Goal: Communication & Community: Answer question/provide support

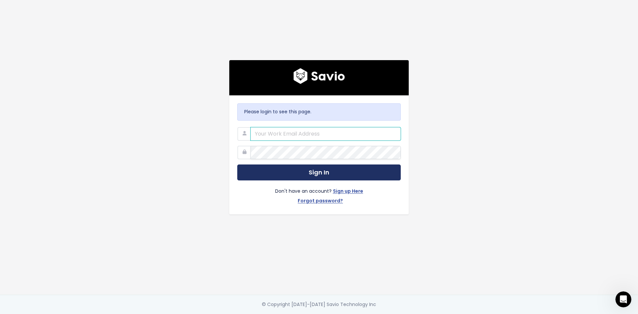
type input "angie.prada@tai-software.com"
click at [288, 169] on button "Sign In" at bounding box center [318, 172] width 163 height 16
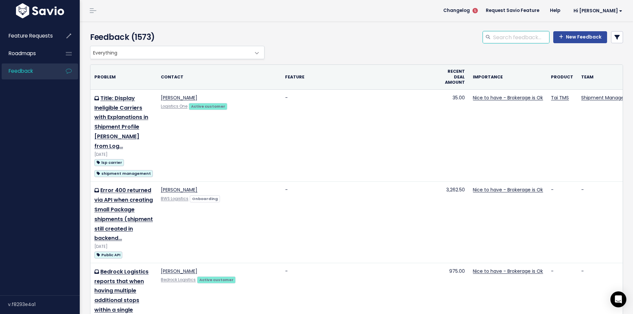
click at [526, 39] on input "search" at bounding box center [520, 37] width 57 height 12
type input "workflow automation"
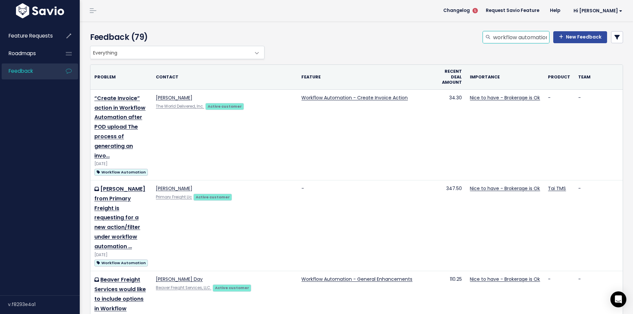
click at [535, 39] on input "workflow automation" at bounding box center [520, 37] width 57 height 12
click at [541, 35] on input "workflow automation" at bounding box center [520, 37] width 57 height 12
click at [544, 35] on input "workflow automation" at bounding box center [520, 37] width 57 height 12
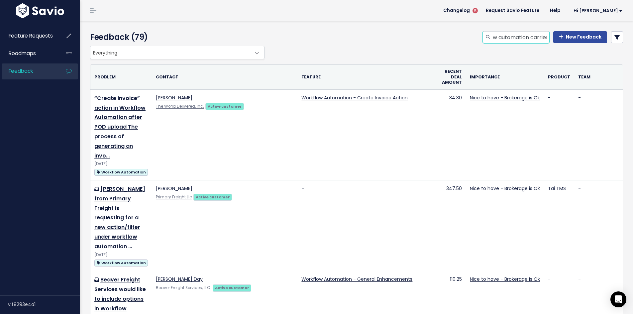
type input "workflow automation carrier"
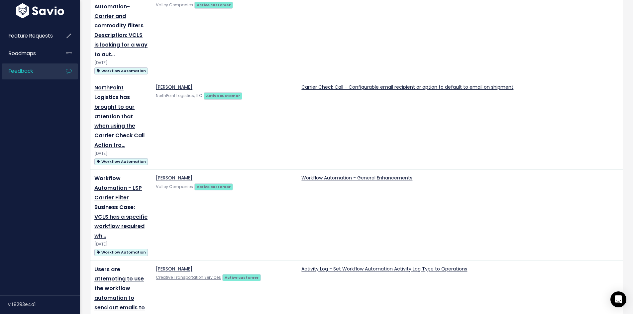
scroll to position [831, 0]
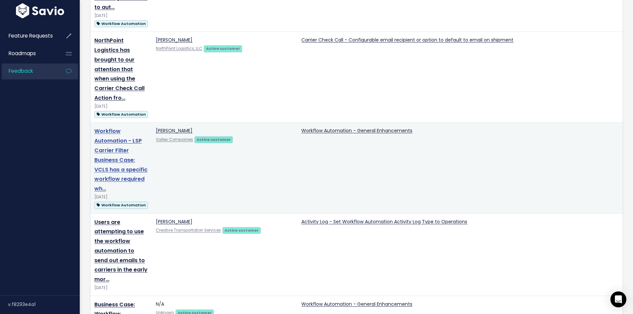
click at [103, 128] on link "Workflow Automation - LSP Carrier Filter Business Case: VCLS has a specific wor…" at bounding box center [120, 159] width 53 height 65
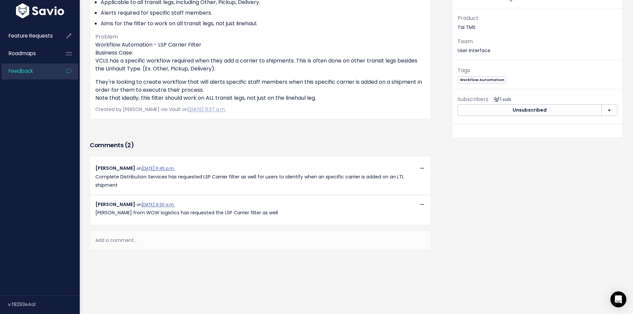
scroll to position [89, 0]
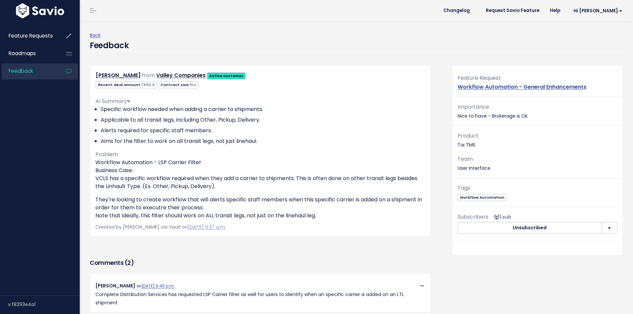
scroll to position [123, 0]
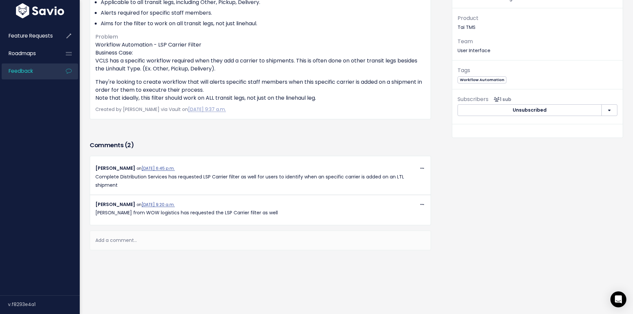
click at [171, 237] on div "Add a comment..." at bounding box center [260, 241] width 341 height 20
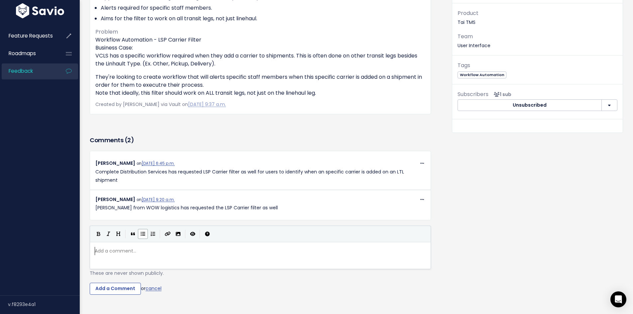
scroll to position [2, 0]
paste textarea
click at [95, 259] on span "from" at bounding box center [101, 259] width 12 height 7
click at [96, 259] on span "Beaver Freight Services, LLC." at bounding box center [127, 259] width 65 height 7
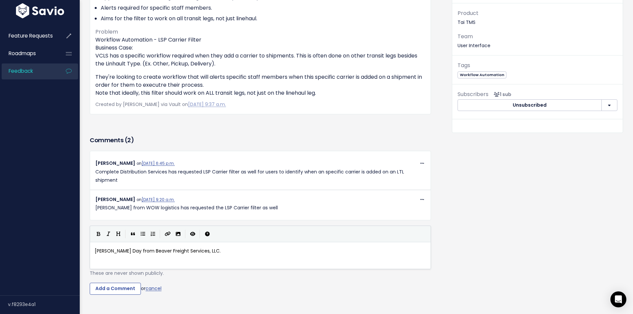
click at [234, 251] on pre "[PERSON_NAME] Day from Beaver Freight Services, LLC." at bounding box center [262, 251] width 339 height 8
type textarea "would like to inl"
type textarea "have a filter for carriers in the [GEOGRAPHIC_DATA]"
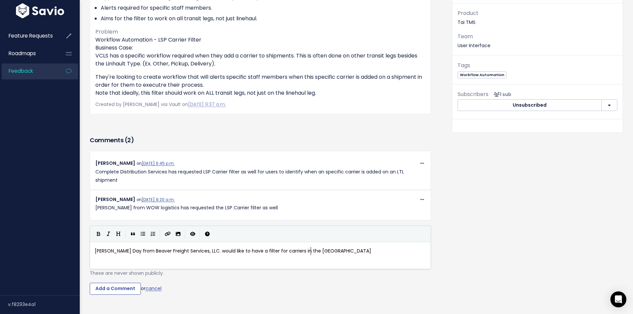
scroll to position [2, 79]
type textarea "kflow Automation g"
type textarea "fearue"
type textarea "ture,"
type textarea ". He would liek to exclude certain carrier from receiving email notifications s…"
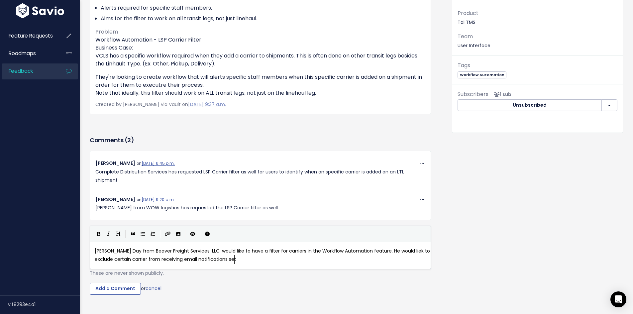
scroll to position [2, 180]
type textarea "."
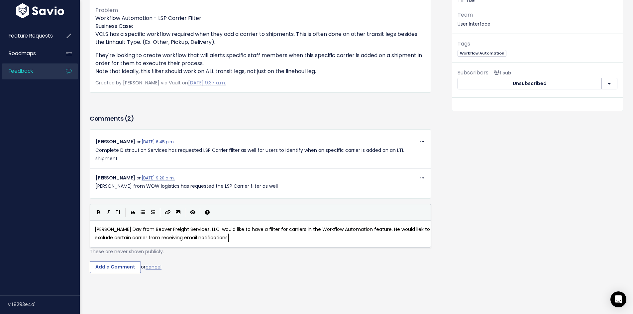
scroll to position [172, 0]
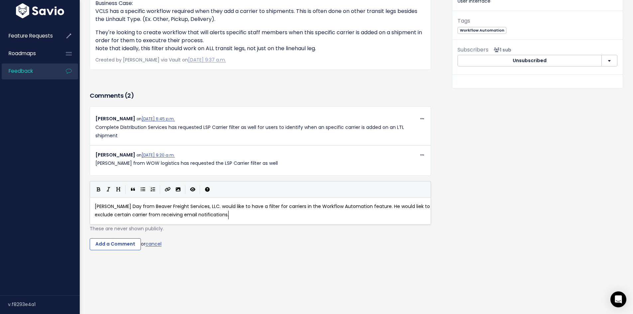
click at [396, 203] on span "[PERSON_NAME] Day from Beaver Freight Services, LLC. would like to have a filte…" at bounding box center [263, 210] width 337 height 15
type textarea "like"
click at [271, 273] on div "Comments ( 2 ) Copy Link Quote Reply [PERSON_NAME] on [DATE] 6:45 p.m. Complete…" at bounding box center [260, 190] width 351 height 200
click at [120, 240] on input "Add a Comment" at bounding box center [115, 244] width 51 height 12
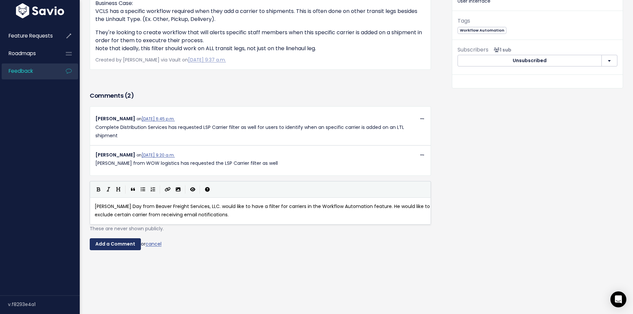
scroll to position [159, 0]
